Goal: Information Seeking & Learning: Learn about a topic

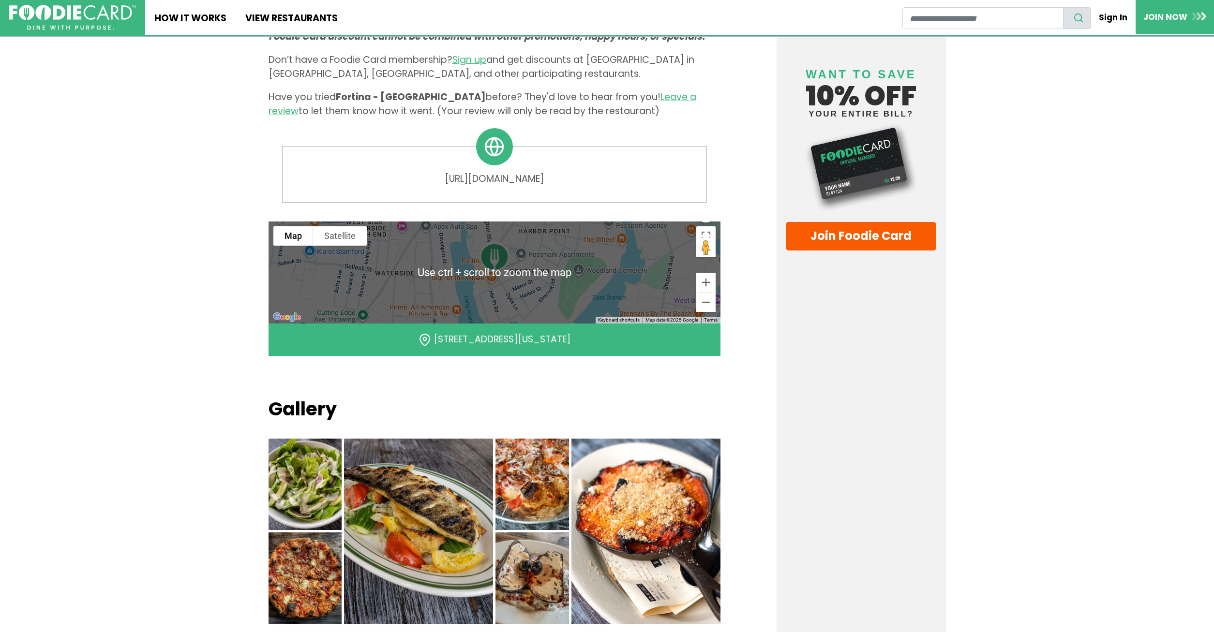
scroll to position [296, 0]
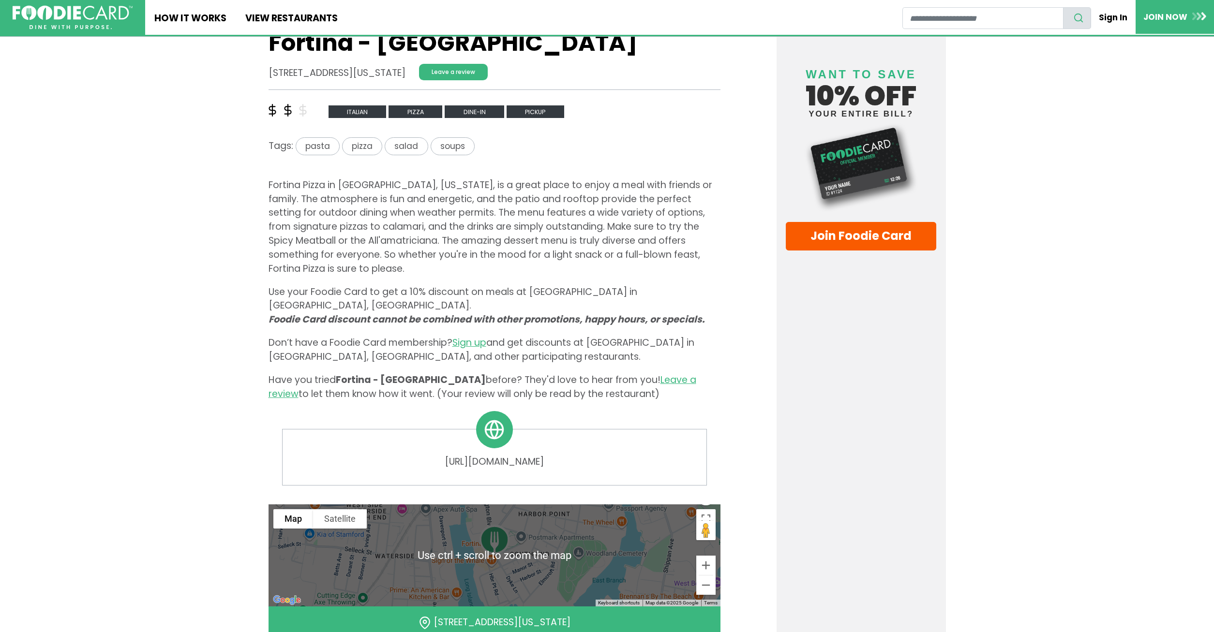
click at [66, 22] on img at bounding box center [73, 17] width 120 height 24
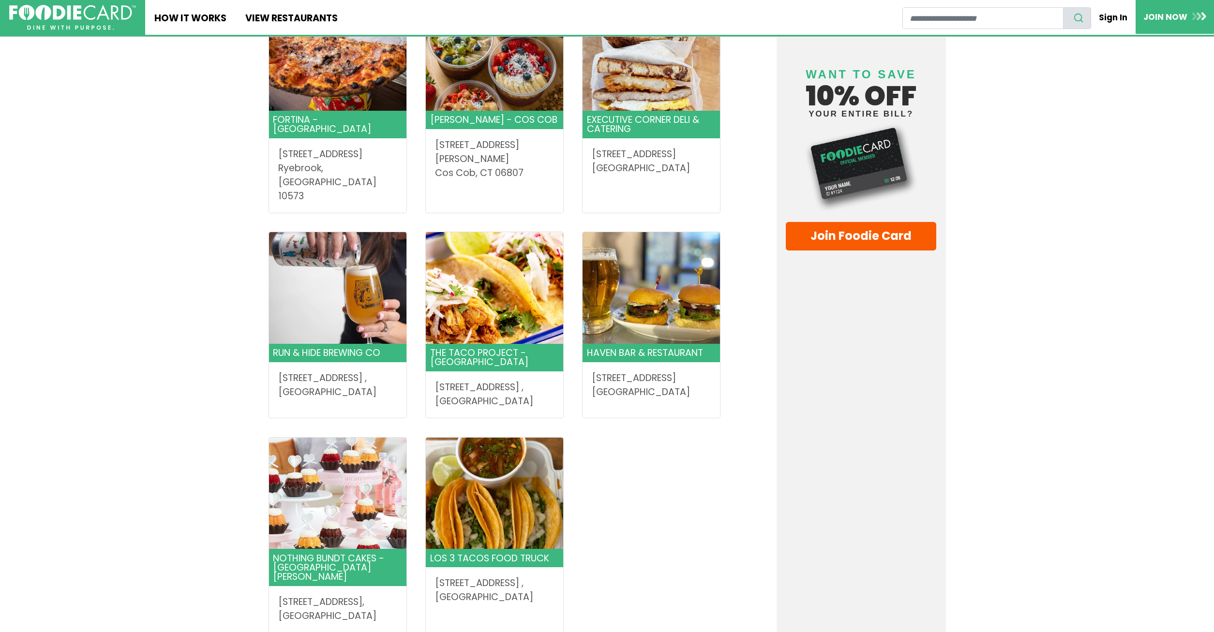
scroll to position [1333, 0]
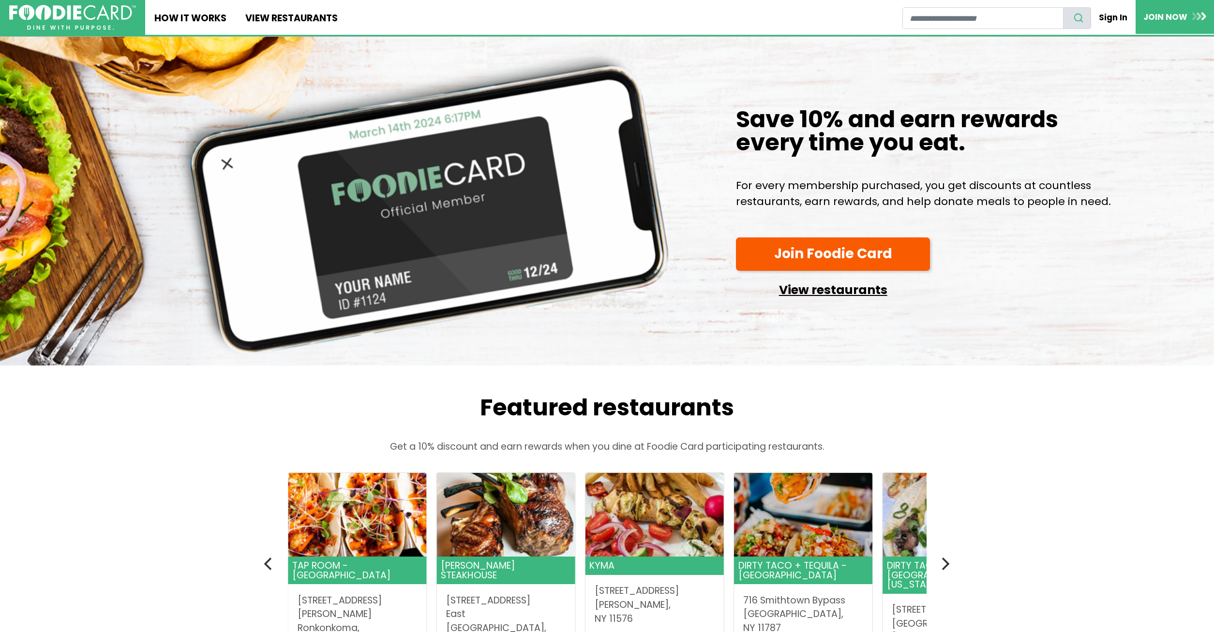
click at [818, 285] on link "View restaurants" at bounding box center [833, 287] width 195 height 25
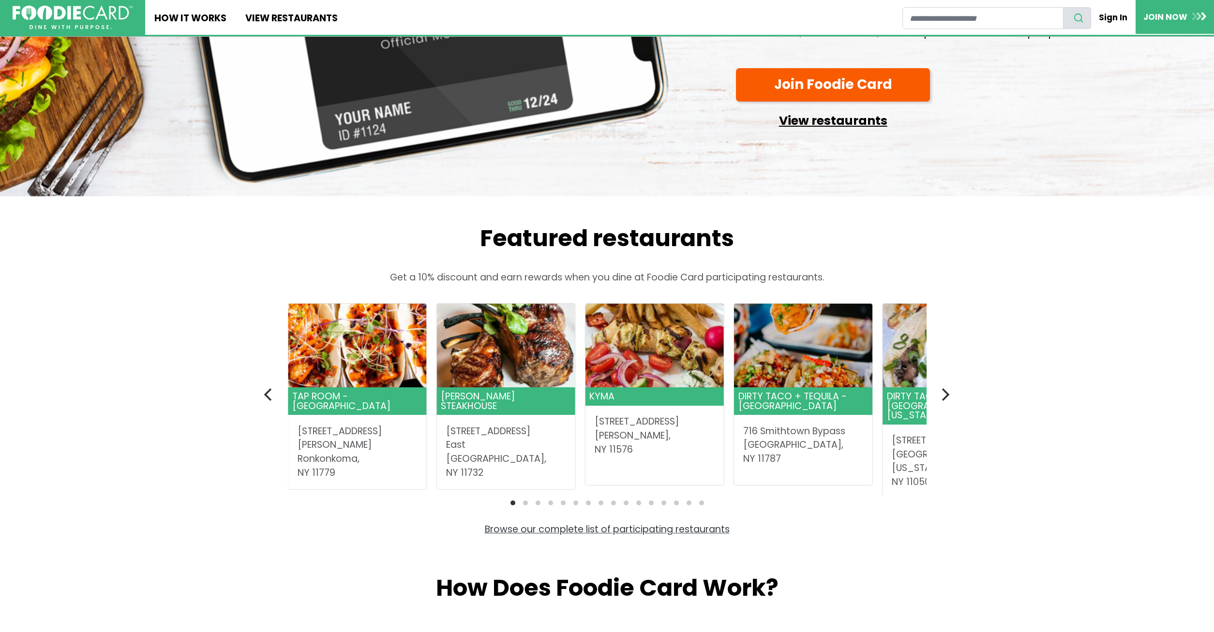
scroll to position [197, 0]
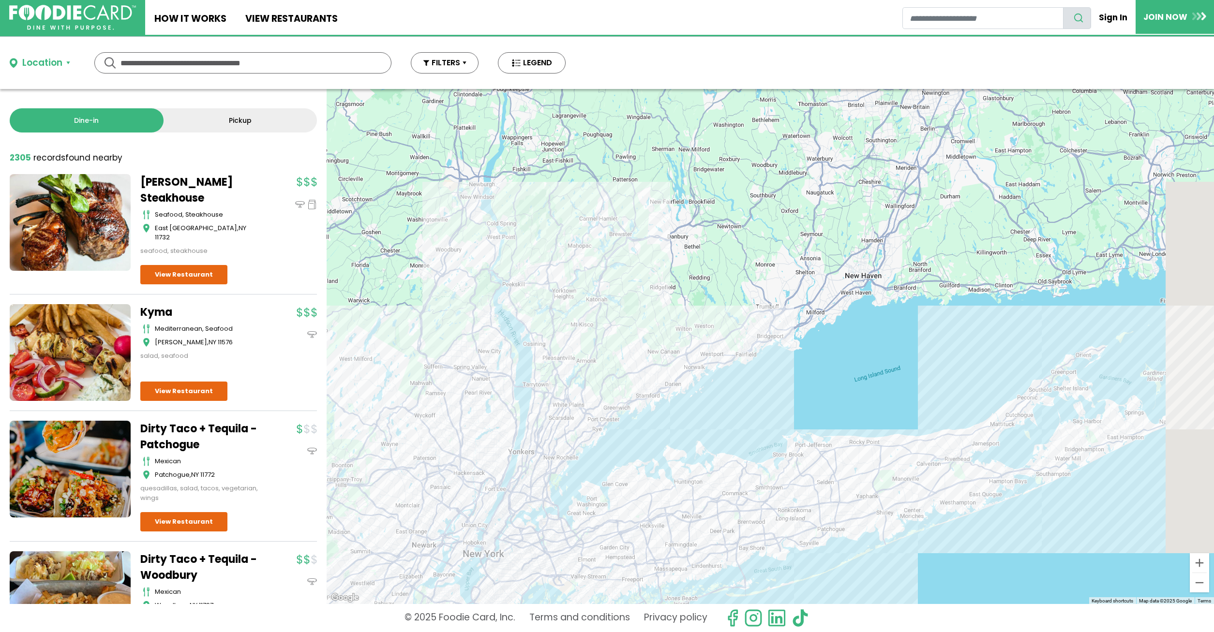
drag, startPoint x: 760, startPoint y: 141, endPoint x: 629, endPoint y: 279, distance: 190.3
click at [629, 279] on div at bounding box center [770, 346] width 887 height 515
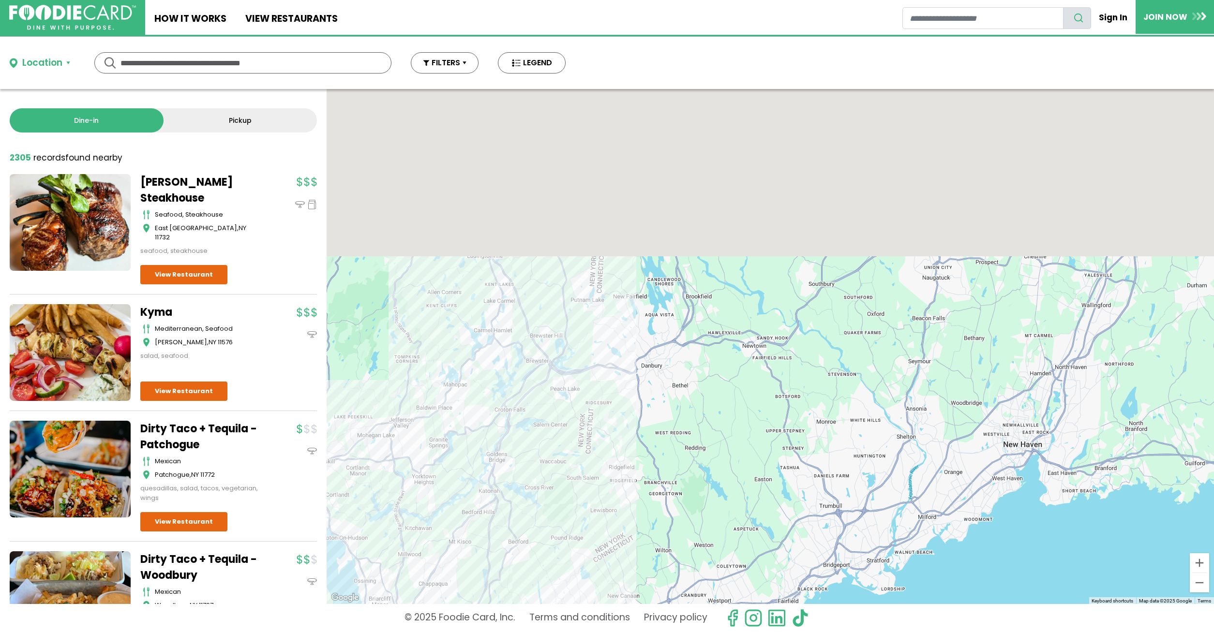
drag, startPoint x: 597, startPoint y: 197, endPoint x: 593, endPoint y: 441, distance: 243.9
click at [583, 451] on div at bounding box center [770, 346] width 887 height 515
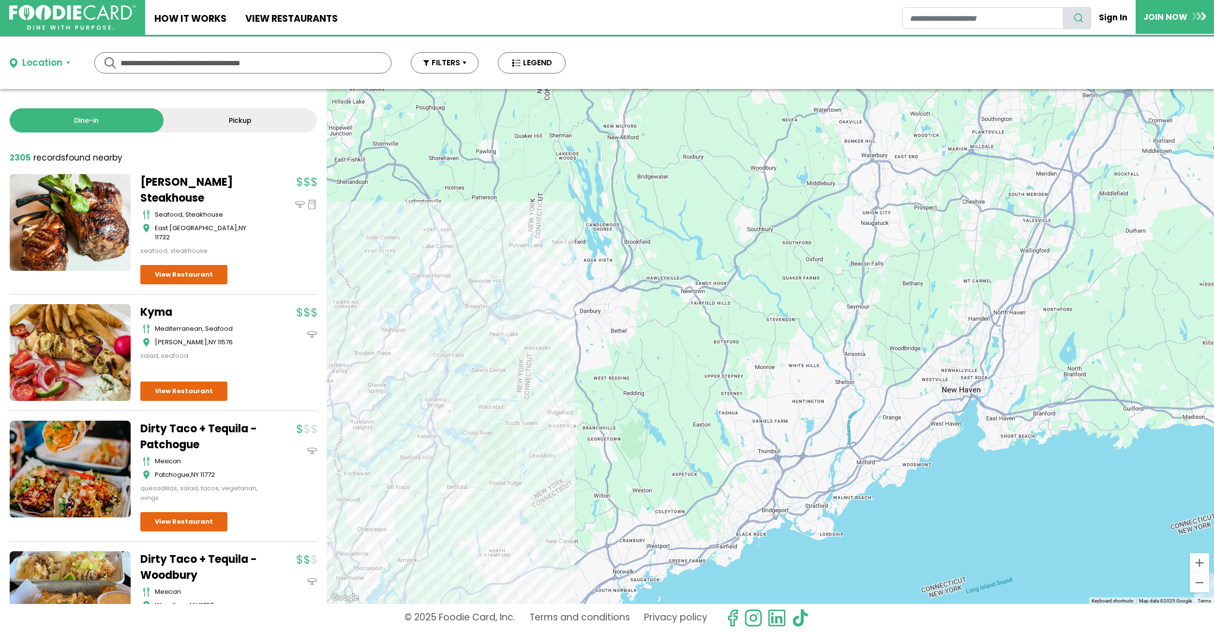
drag, startPoint x: 709, startPoint y: 486, endPoint x: 650, endPoint y: 405, distance: 100.5
click at [650, 405] on div at bounding box center [770, 346] width 887 height 515
click at [554, 487] on div at bounding box center [770, 346] width 887 height 515
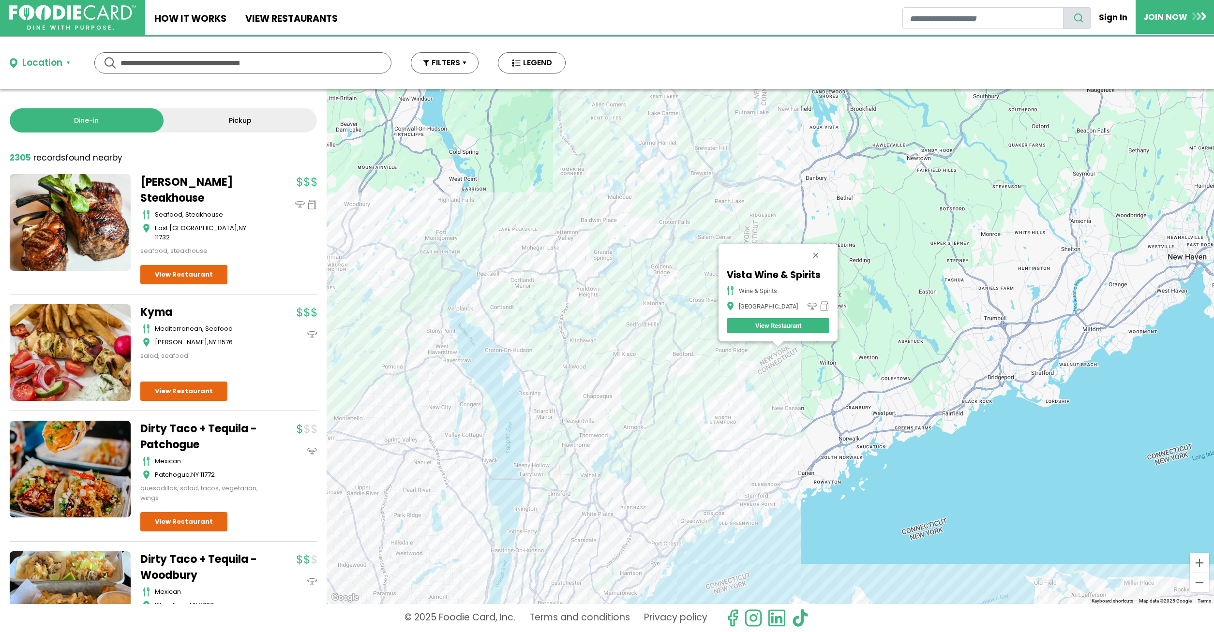
click at [756, 376] on div "Vista Wine & Spirits wine & spirits [GEOGRAPHIC_DATA] Restaurant" at bounding box center [770, 346] width 887 height 515
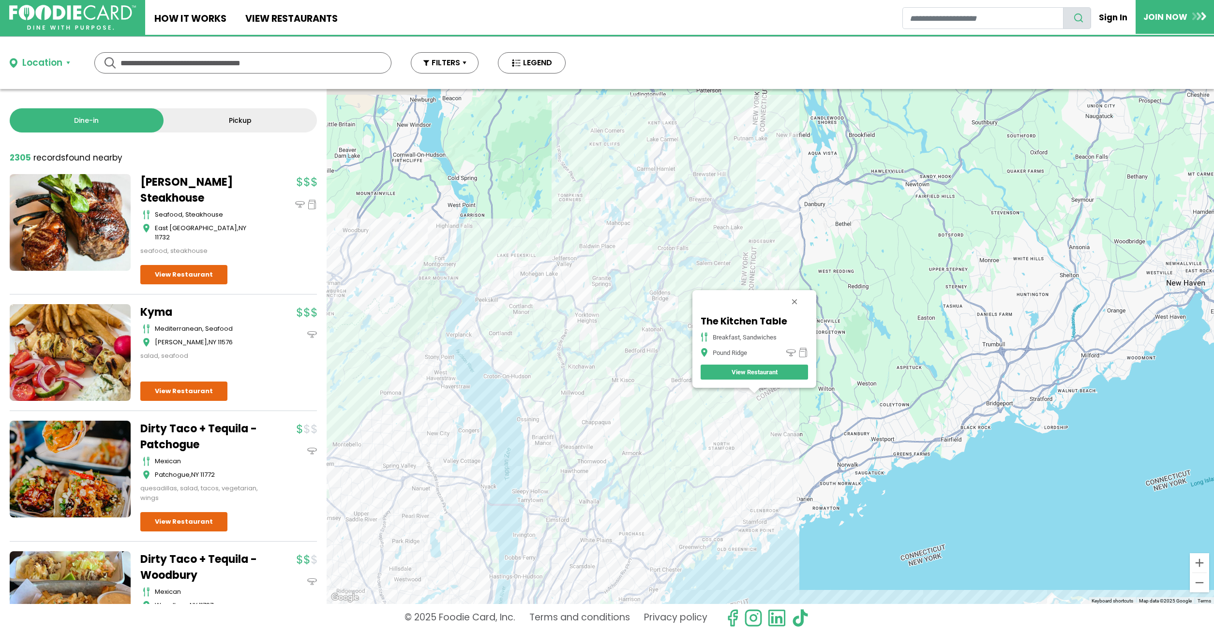
drag, startPoint x: 762, startPoint y: 168, endPoint x: 707, endPoint y: 266, distance: 112.4
click at [709, 266] on div "The Kitchen Table breakfast, sandwiches [GEOGRAPHIC_DATA] View Restaurant" at bounding box center [770, 346] width 887 height 515
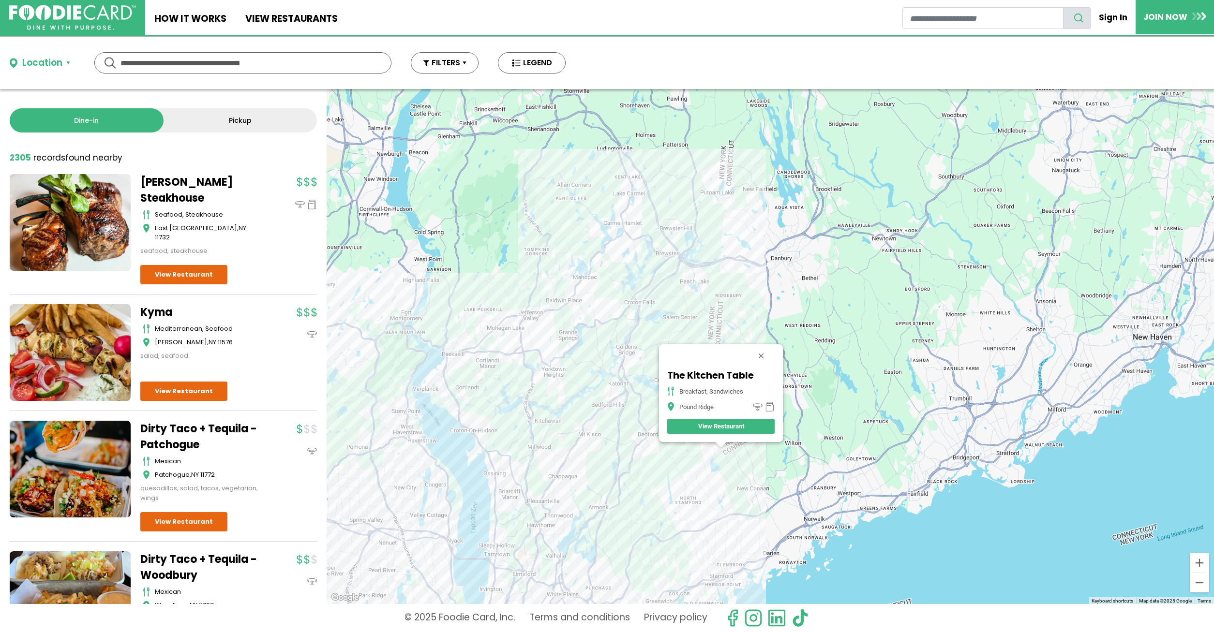
click at [705, 228] on div "The Kitchen Table breakfast, sandwiches [GEOGRAPHIC_DATA] View Restaurant" at bounding box center [770, 346] width 887 height 515
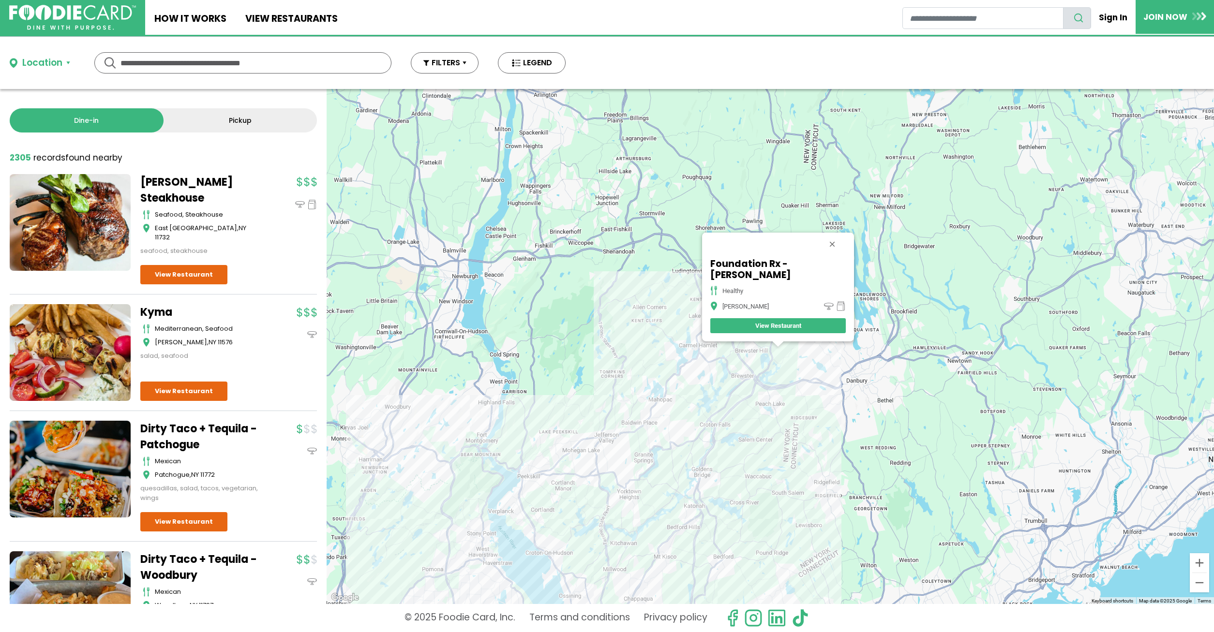
click at [781, 363] on div "Foundation Rx - [PERSON_NAME] healthy [PERSON_NAME] View Restaurant" at bounding box center [770, 346] width 887 height 515
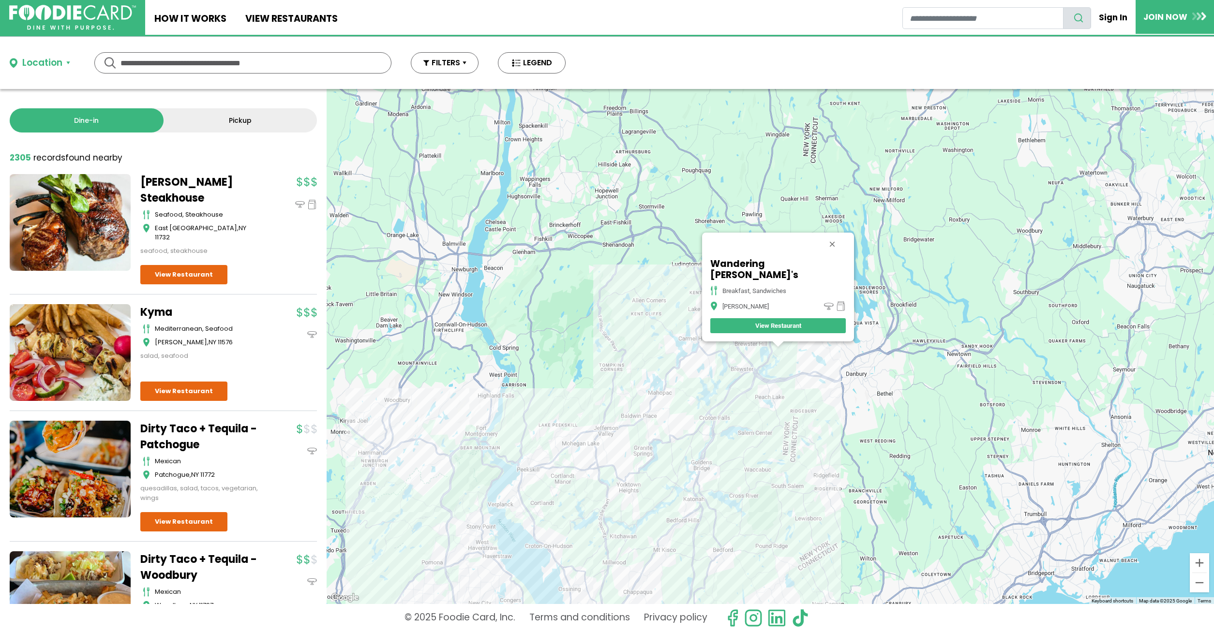
click at [747, 365] on div "Wandering [PERSON_NAME]'s breakfast, sandwiches [PERSON_NAME] View Restaurant" at bounding box center [770, 346] width 887 height 515
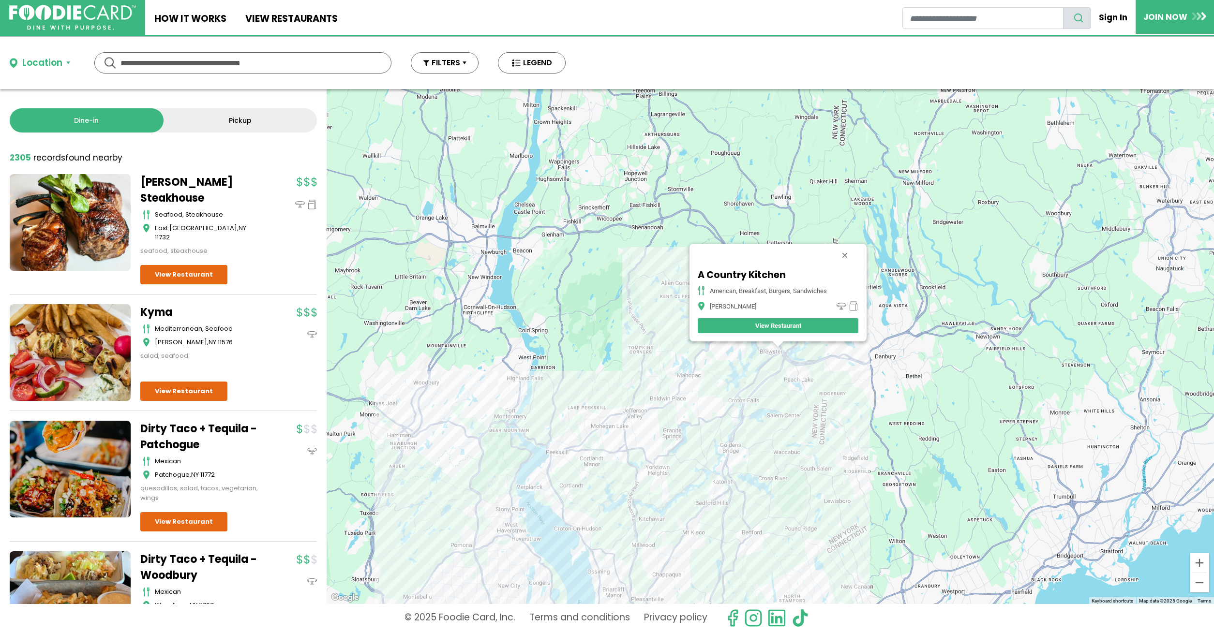
click at [786, 372] on div "A Country Kitchen american, breakfast, burgers, sandwiches [PERSON_NAME] View R…" at bounding box center [770, 346] width 887 height 515
click at [779, 361] on div "A Country Kitchen american, breakfast, burgers, sandwiches [PERSON_NAME] View R…" at bounding box center [770, 346] width 887 height 515
